Goal: Find specific page/section: Find specific page/section

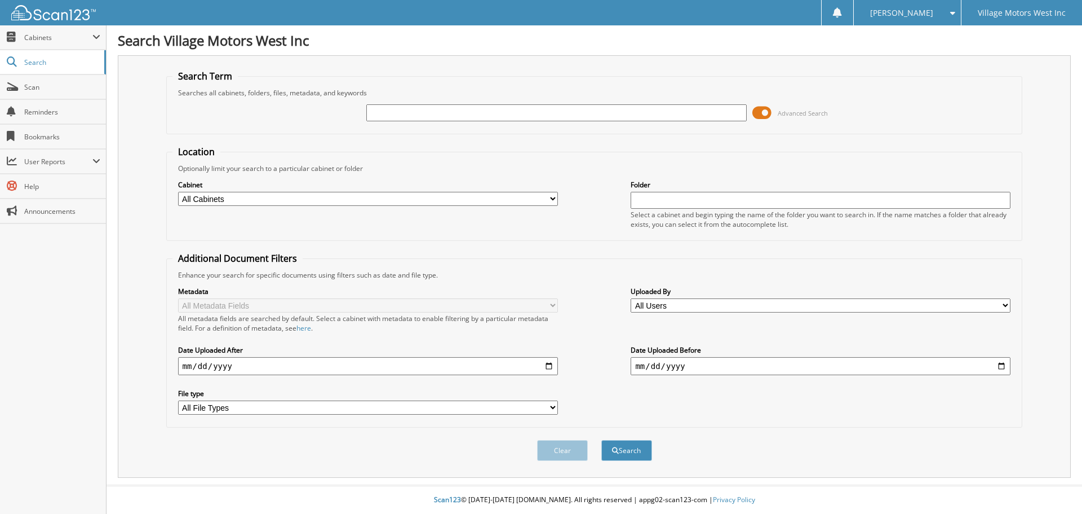
click at [406, 116] on input "text" at bounding box center [556, 112] width 380 height 17
type input "113417"
click at [602, 440] on button "Search" at bounding box center [627, 450] width 51 height 21
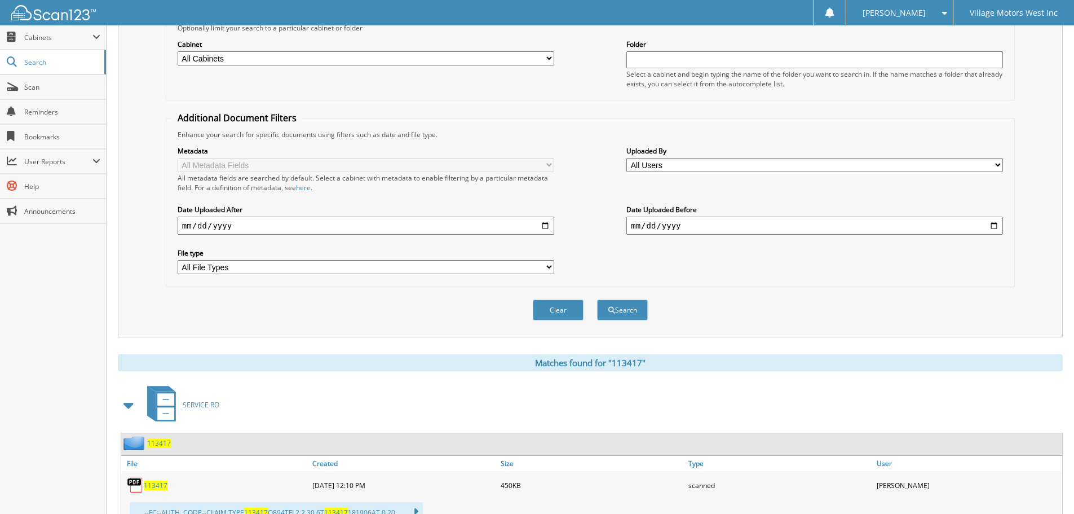
scroll to position [238, 0]
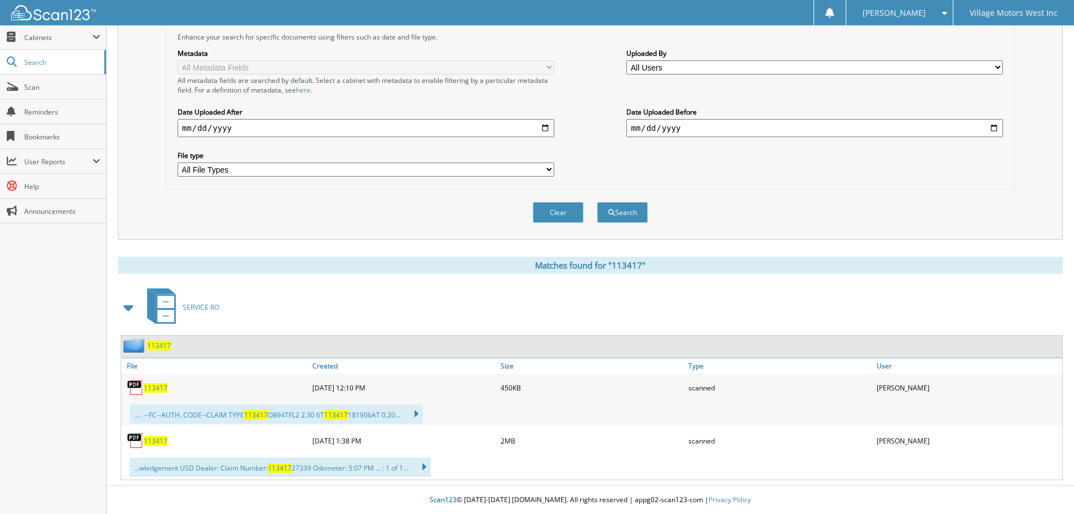
click at [159, 387] on span "113417" at bounding box center [156, 388] width 24 height 10
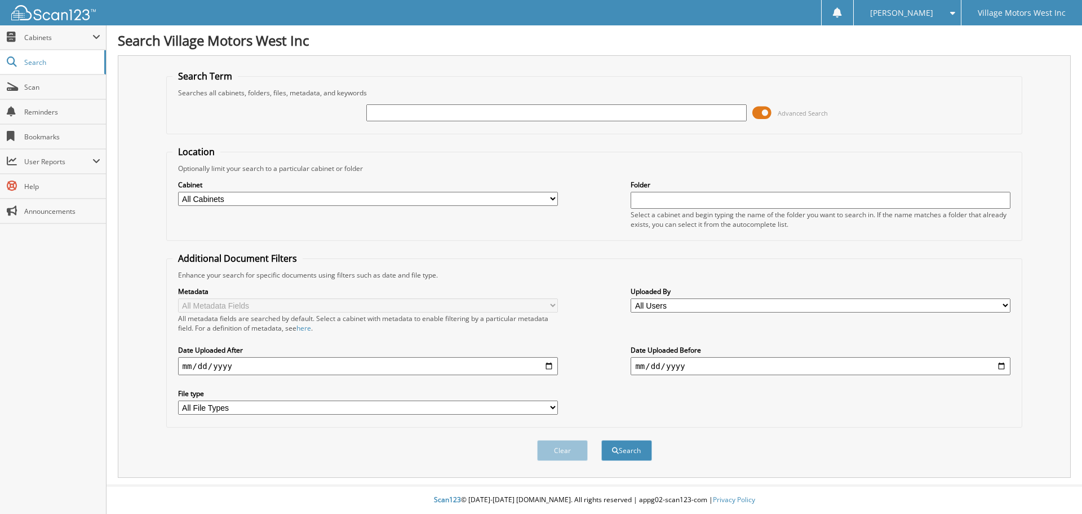
click at [385, 117] on input "text" at bounding box center [556, 112] width 380 height 17
type input "PN692179"
click at [602, 440] on button "Search" at bounding box center [627, 450] width 51 height 21
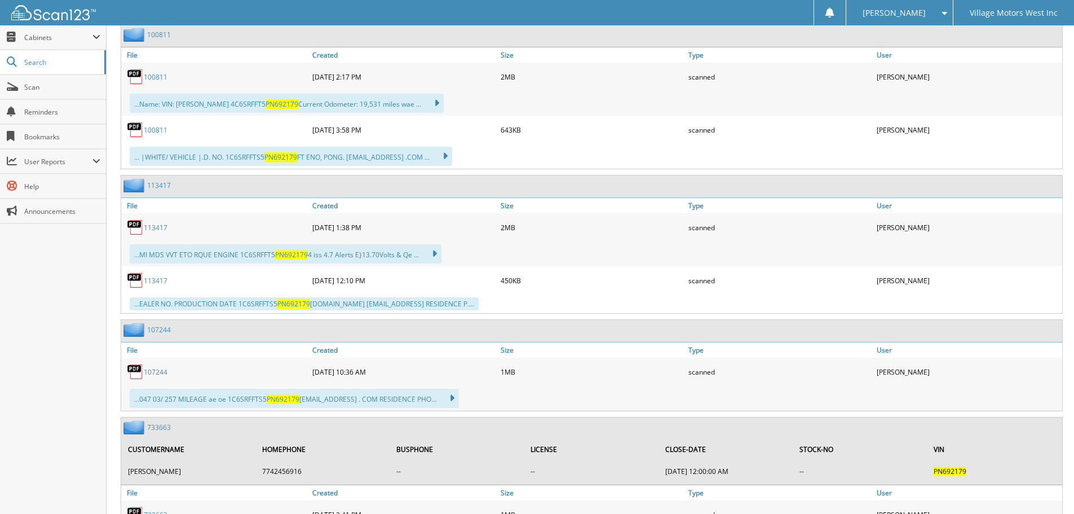
scroll to position [564, 0]
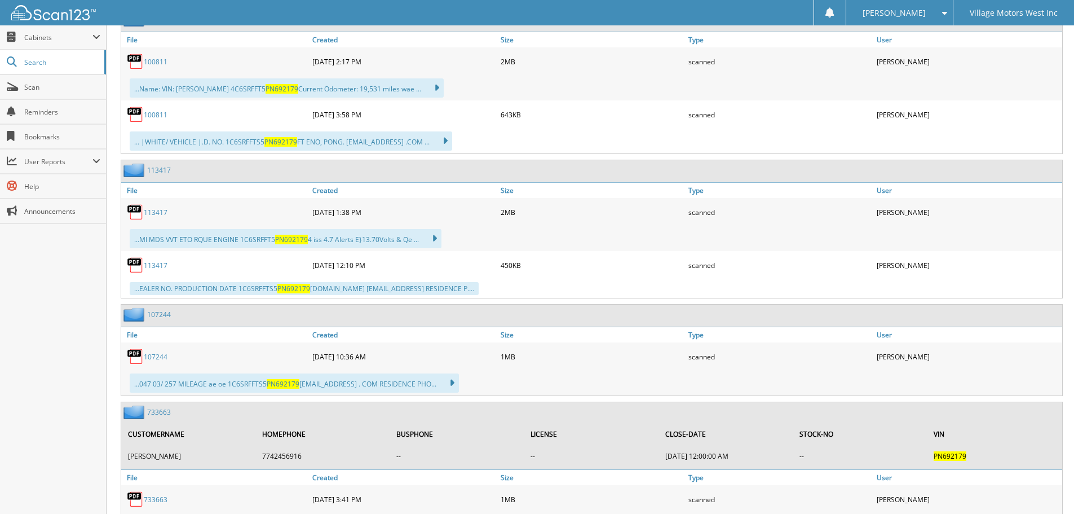
click at [158, 266] on link "113417" at bounding box center [156, 265] width 24 height 10
click at [145, 211] on link "113417" at bounding box center [156, 212] width 24 height 10
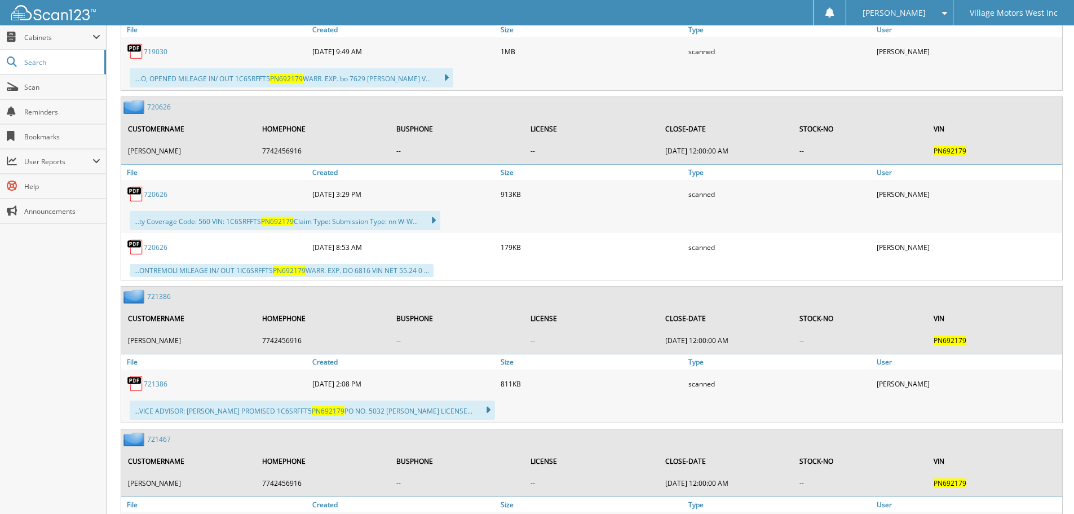
scroll to position [1450, 0]
